Goal: Find specific page/section: Find specific page/section

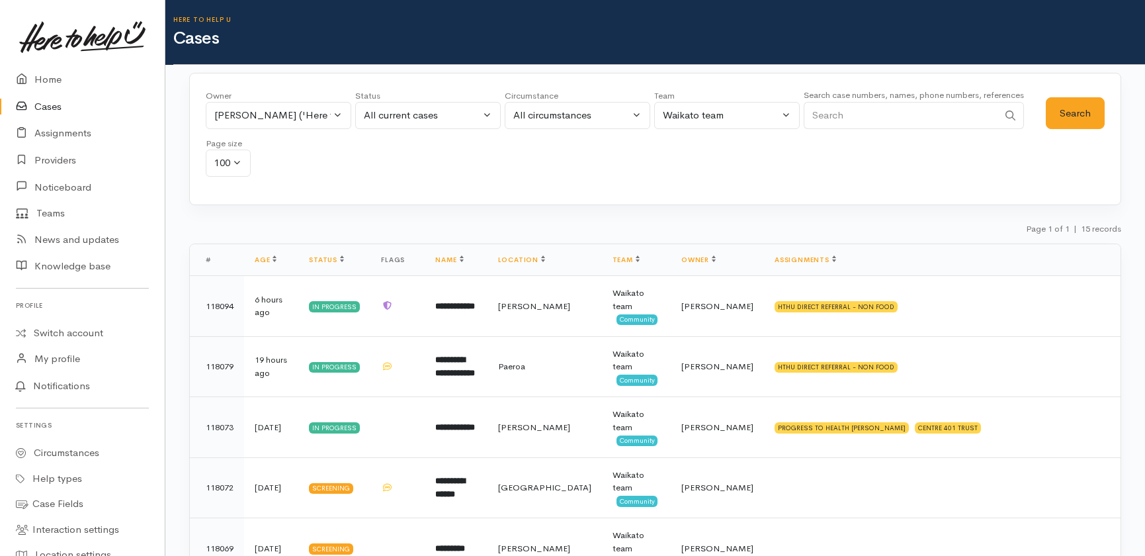
select select "2314"
click at [42, 79] on link "Home" at bounding box center [82, 79] width 165 height 27
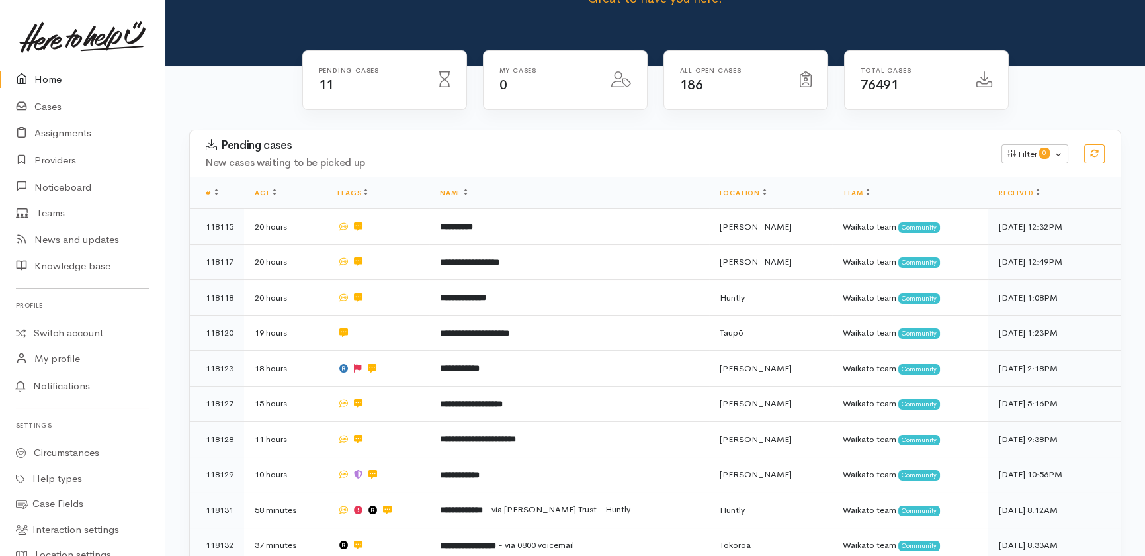
scroll to position [275, 0]
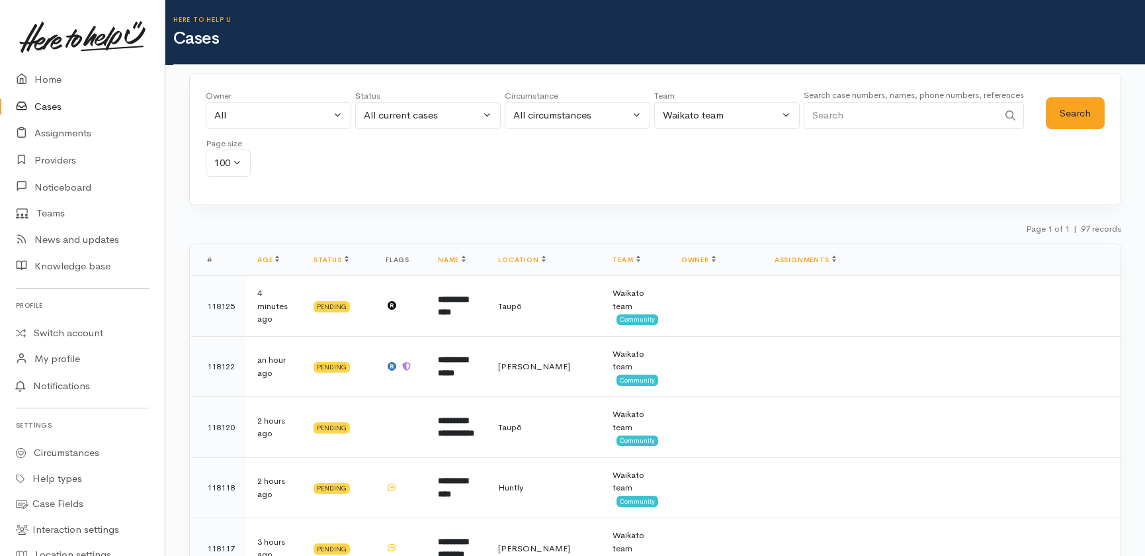
select select "Unresolved"
select select "1"
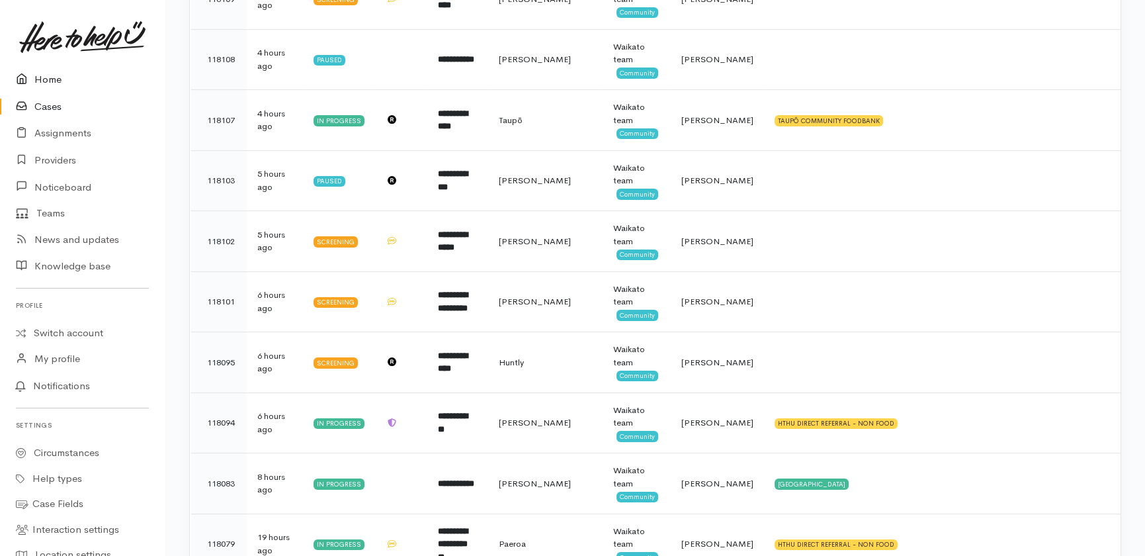
click at [47, 75] on link "Home" at bounding box center [82, 79] width 165 height 27
